Goal: Task Accomplishment & Management: Use online tool/utility

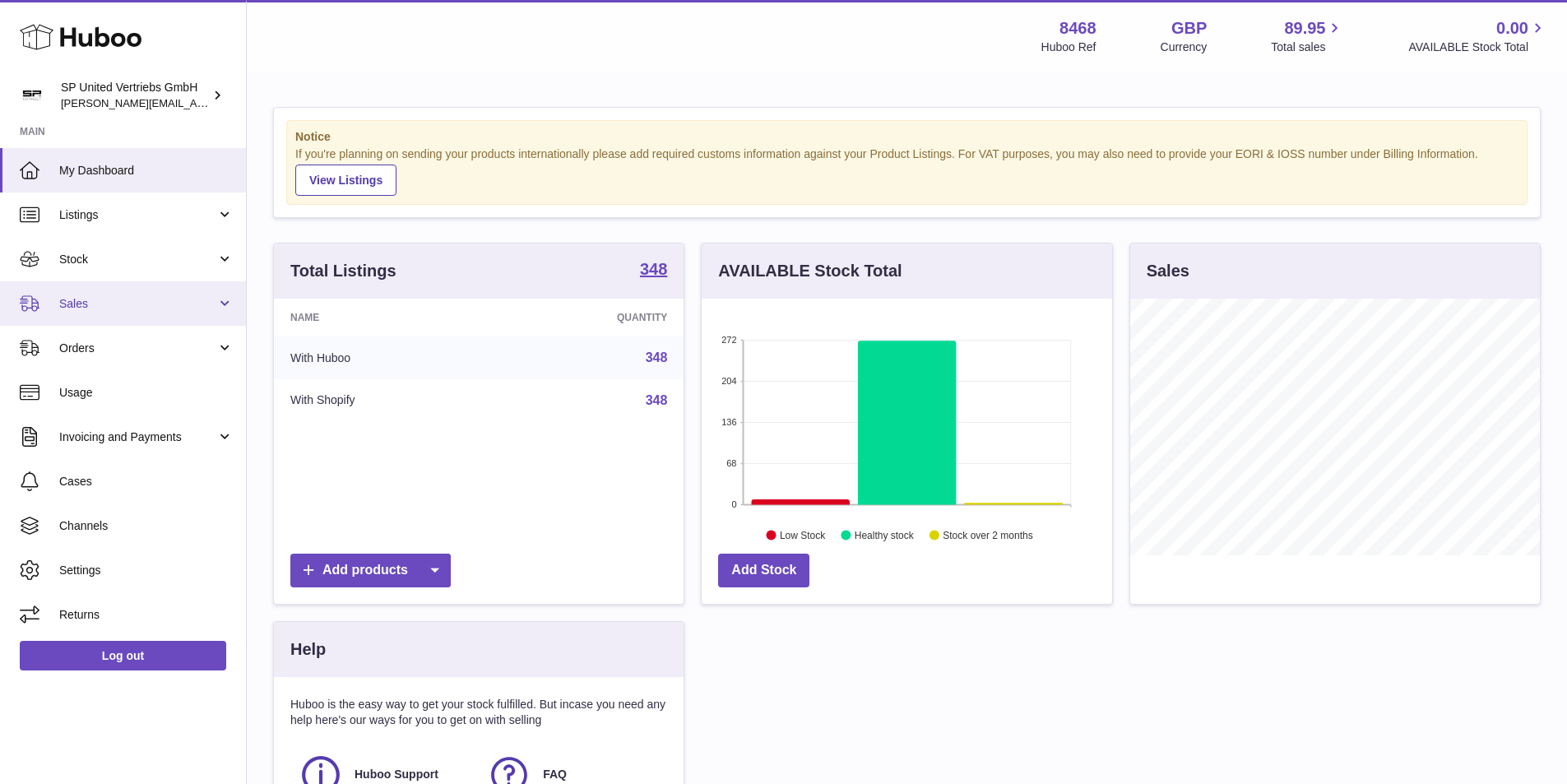
click at [104, 308] on span "Sales" at bounding box center [137, 304] width 157 height 16
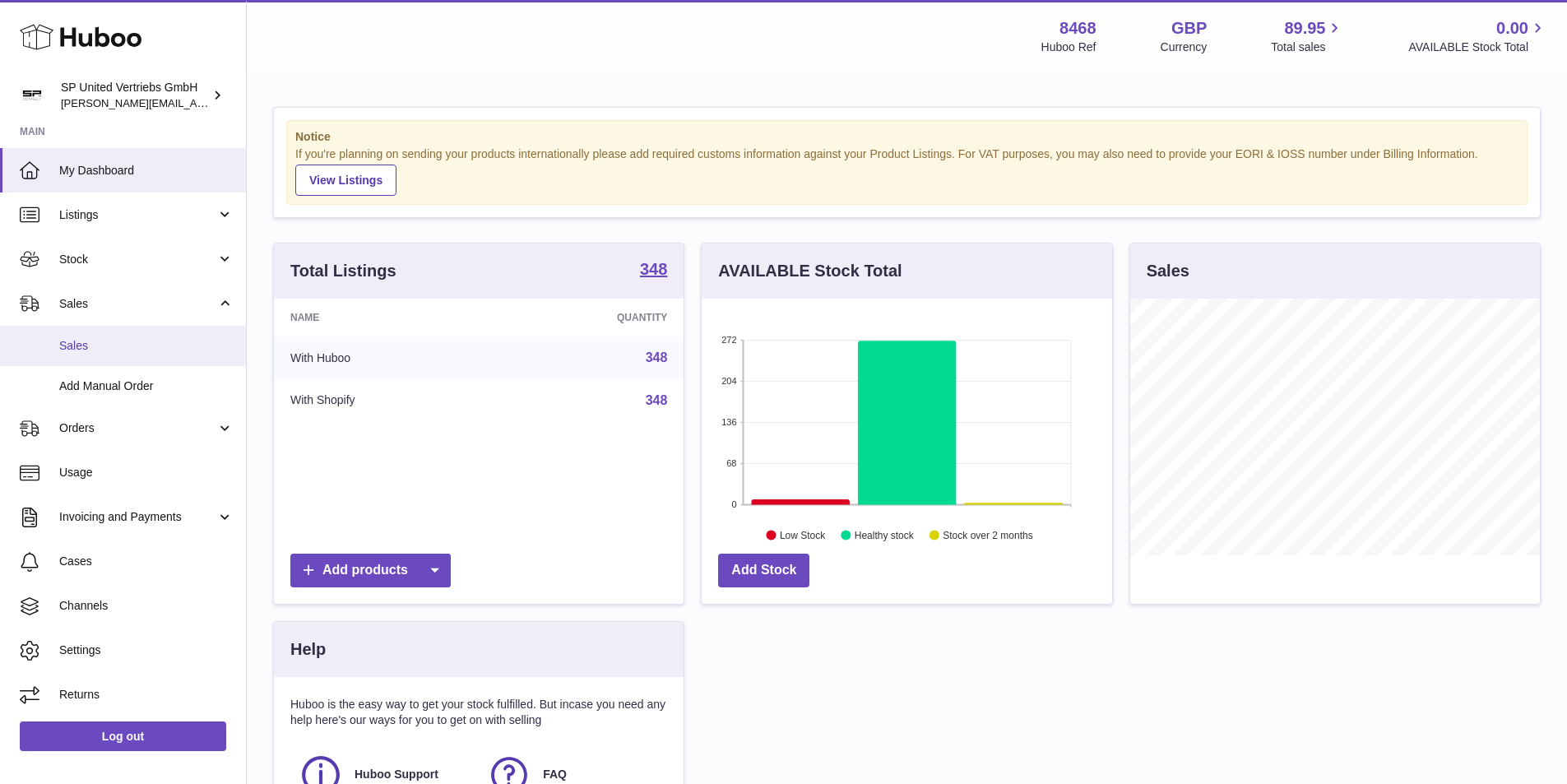
click at [105, 342] on span "Sales" at bounding box center [146, 345] width 174 height 16
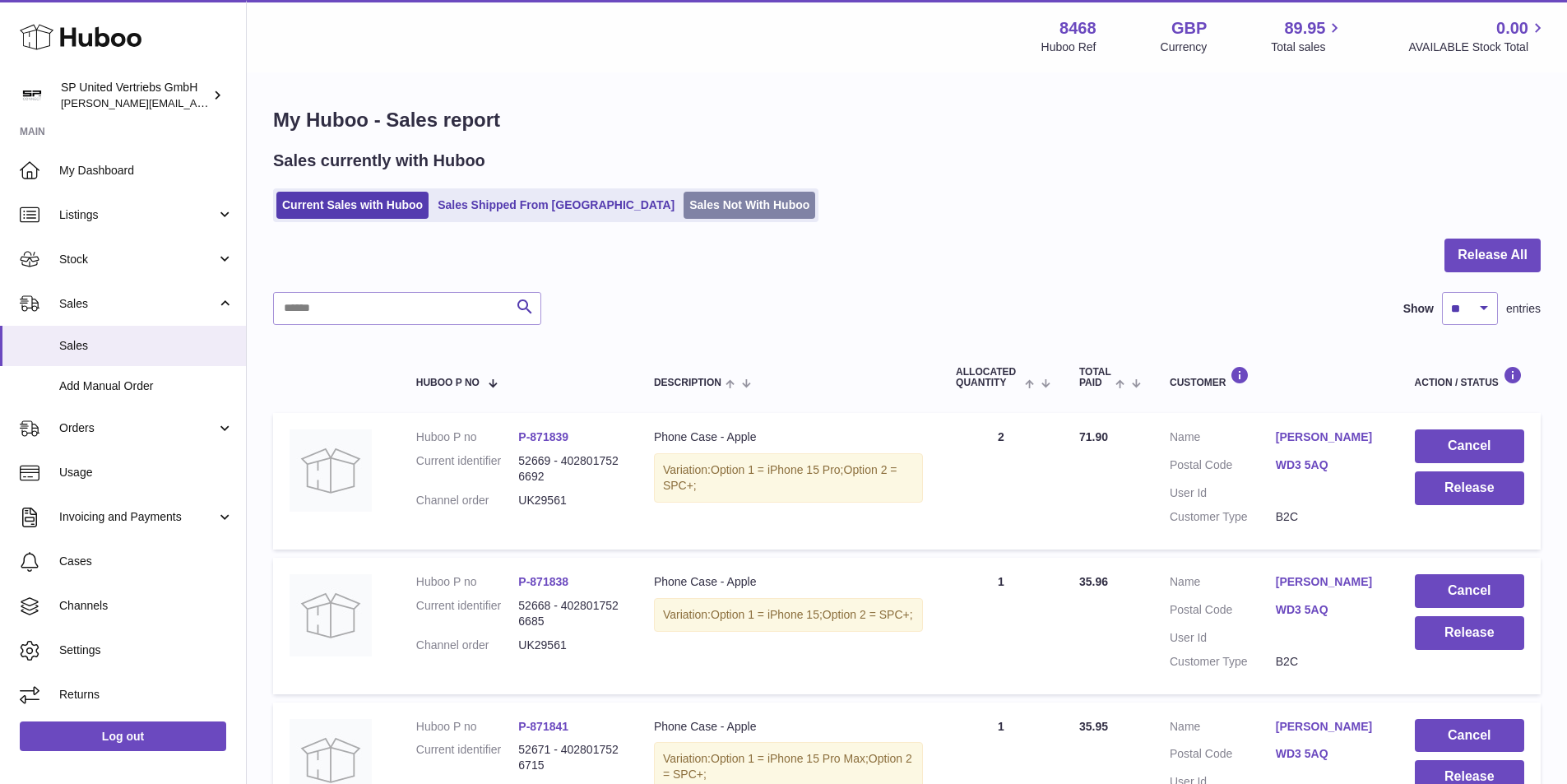
click at [717, 208] on link "Sales Not With Huboo" at bounding box center [750, 205] width 132 height 27
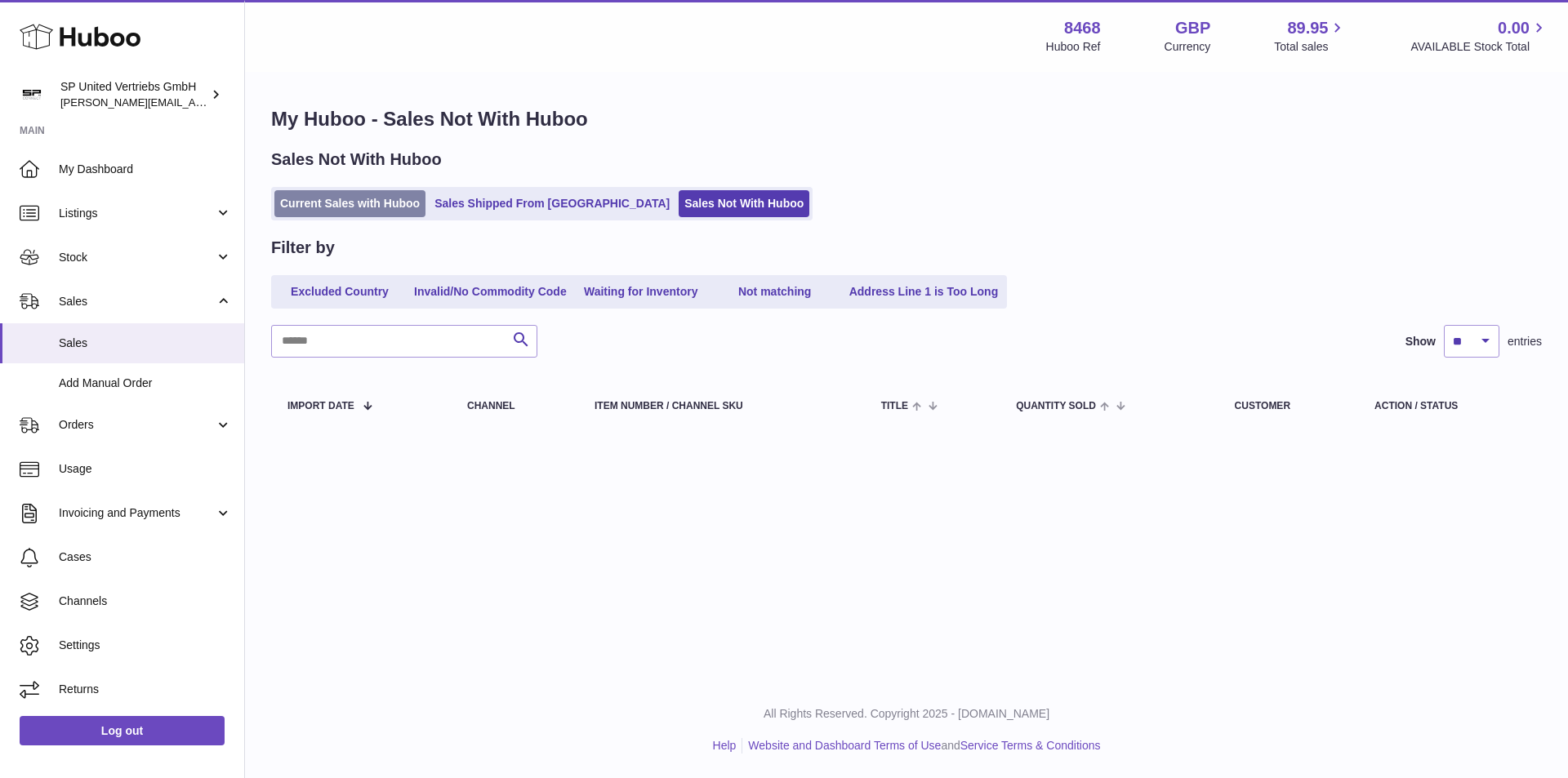
click at [382, 205] on link "Current Sales with Huboo" at bounding box center [350, 204] width 151 height 27
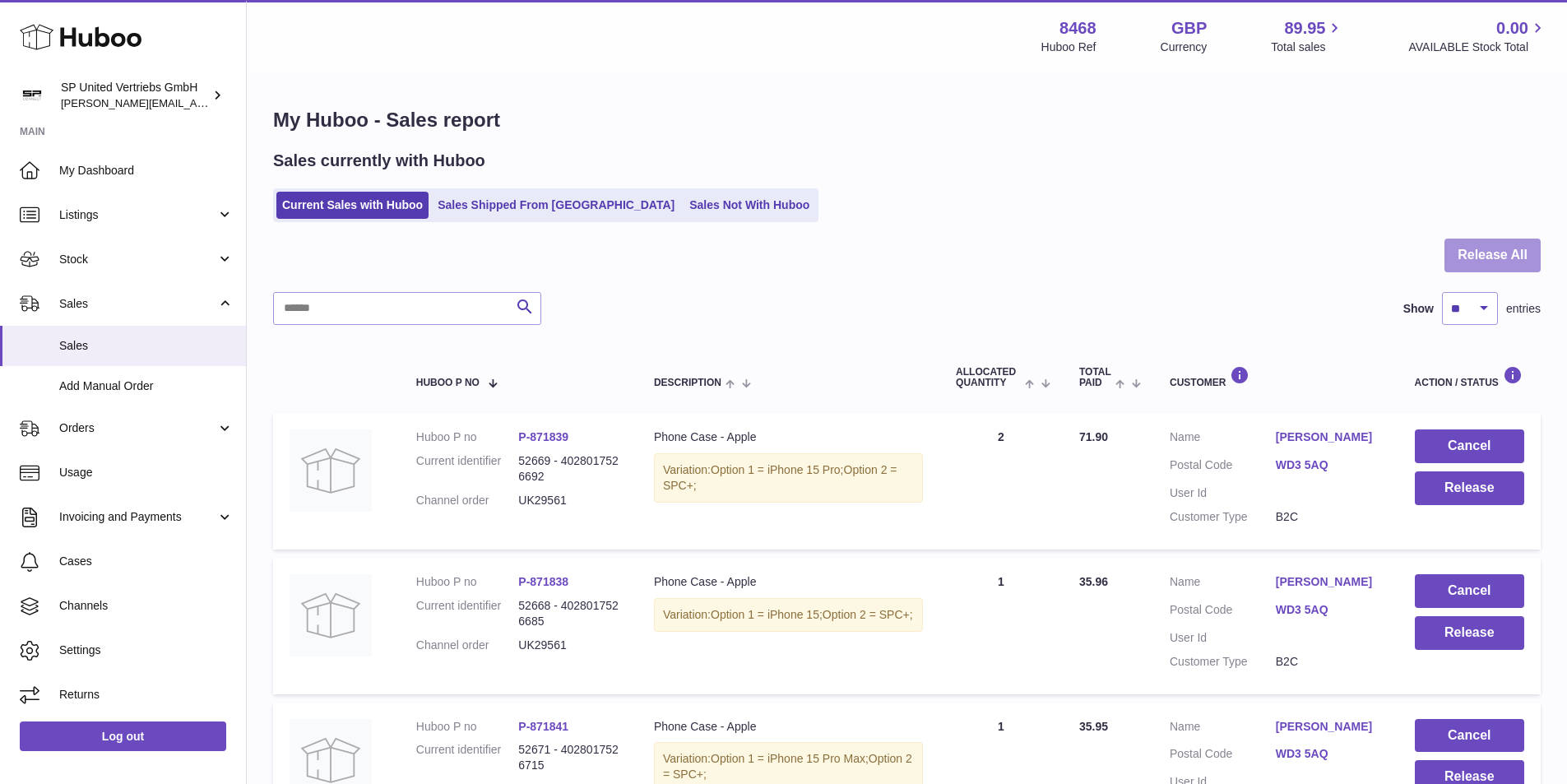
click at [1486, 261] on button "Release All" at bounding box center [1493, 255] width 96 height 34
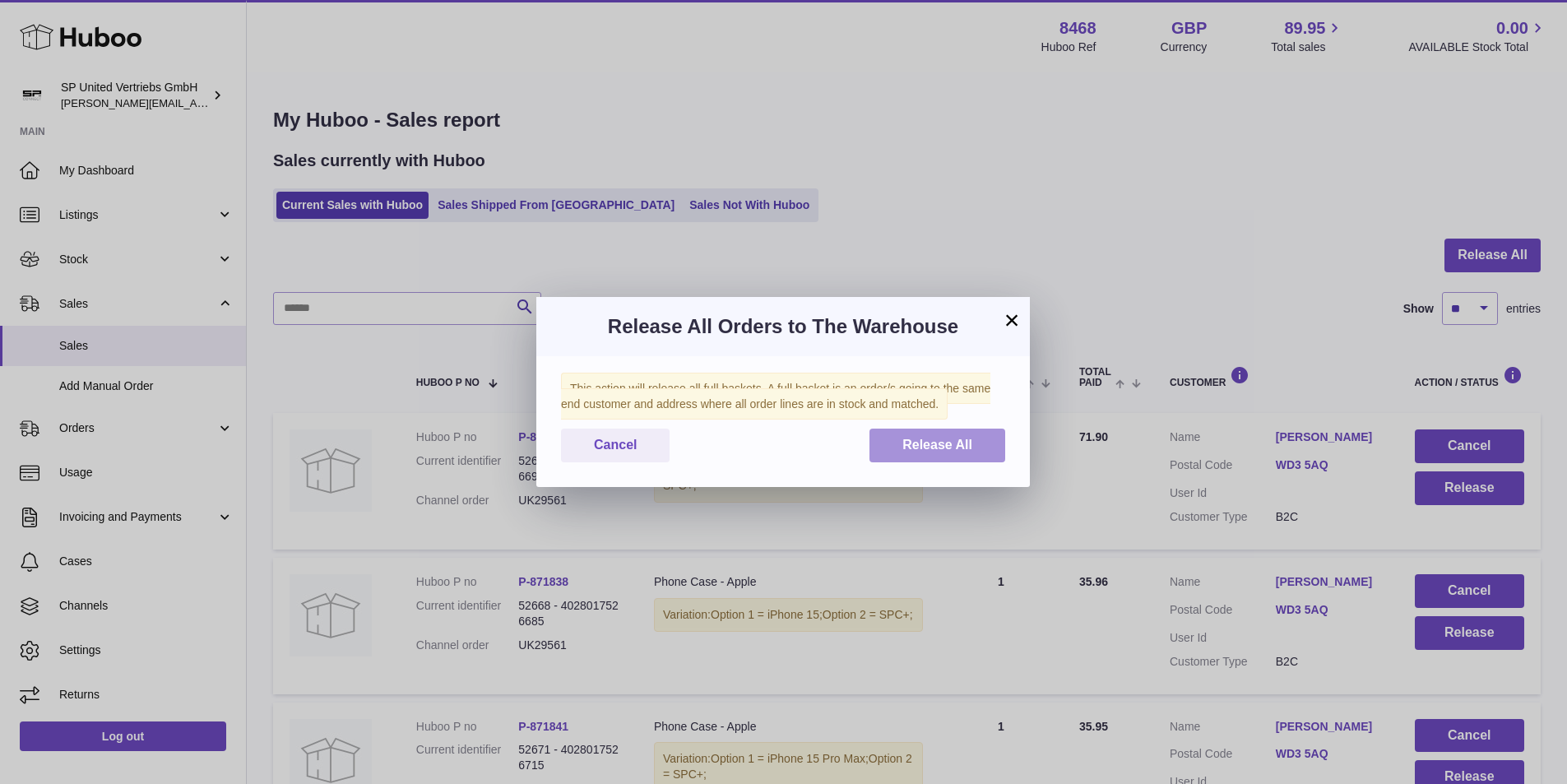
click at [972, 454] on button "Release All" at bounding box center [938, 445] width 136 height 34
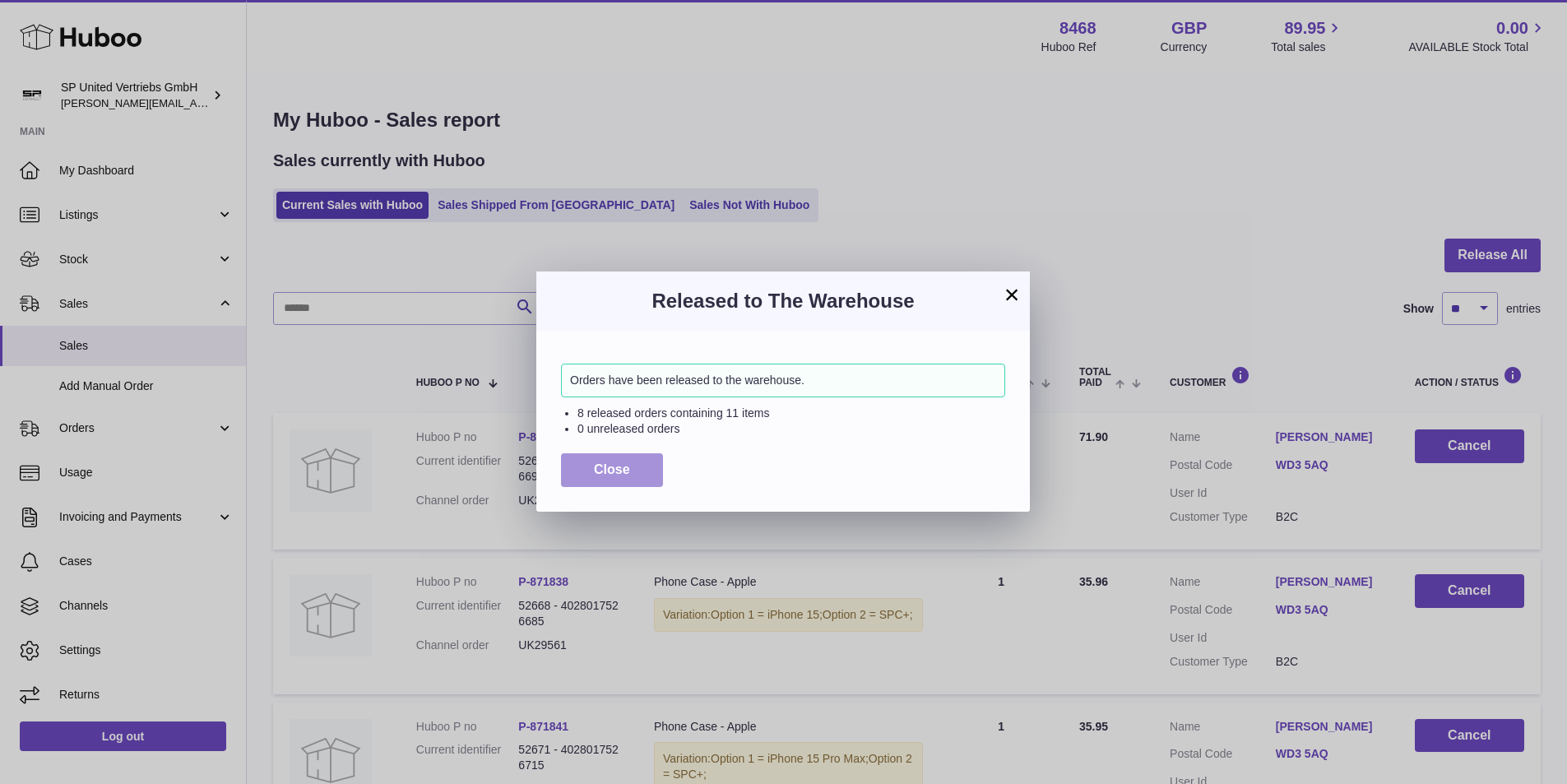
drag, startPoint x: 580, startPoint y: 465, endPoint x: 566, endPoint y: 416, distance: 51.0
click at [581, 465] on button "Close" at bounding box center [612, 470] width 102 height 34
